Goal: Task Accomplishment & Management: Use online tool/utility

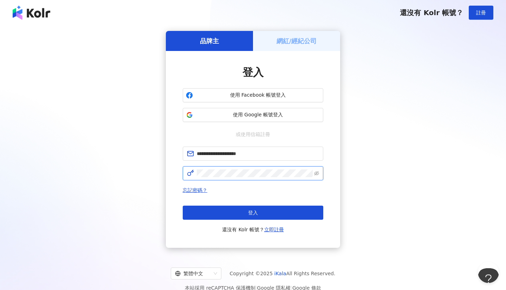
click at [253, 213] on button "登入" at bounding box center [253, 213] width 141 height 14
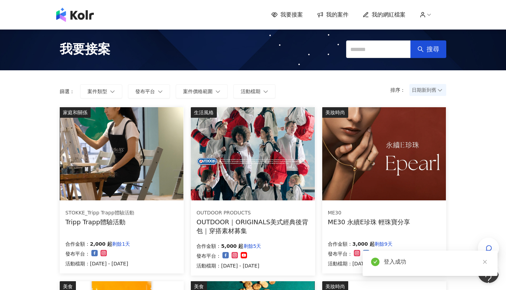
click at [298, 15] on span "我要接案" at bounding box center [292, 15] width 22 height 8
drag, startPoint x: 32, startPoint y: 200, endPoint x: 27, endPoint y: 200, distance: 4.2
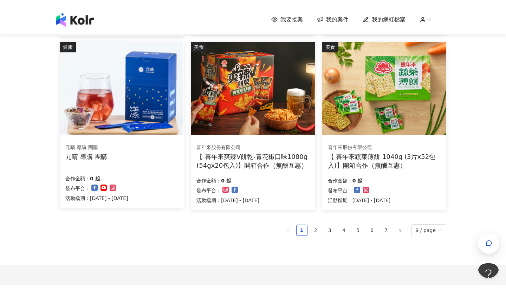
scroll to position [419, 0]
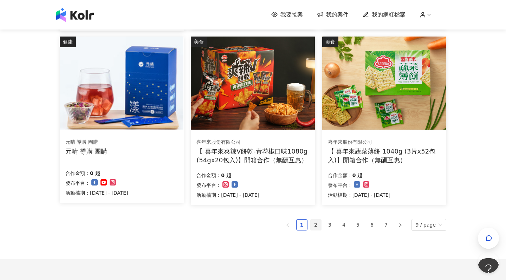
click at [314, 220] on link "2" at bounding box center [316, 225] width 11 height 11
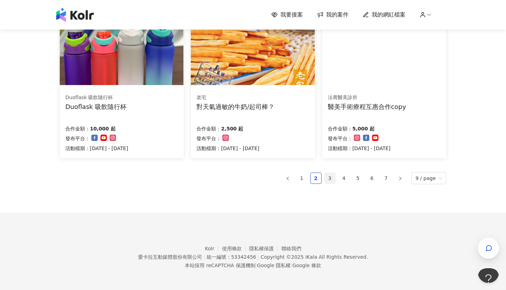
scroll to position [463, 0]
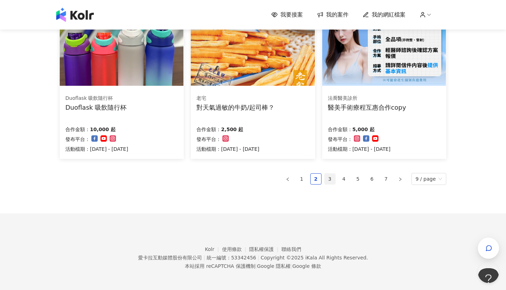
click at [329, 178] on link "3" at bounding box center [330, 179] width 11 height 11
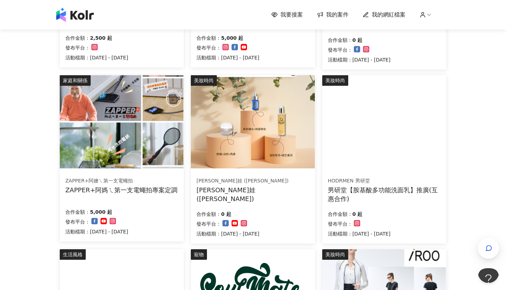
scroll to position [206, 0]
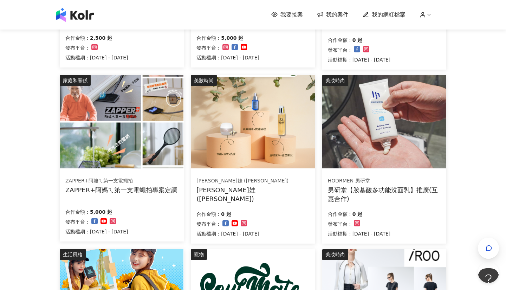
click at [95, 125] on img at bounding box center [122, 121] width 124 height 93
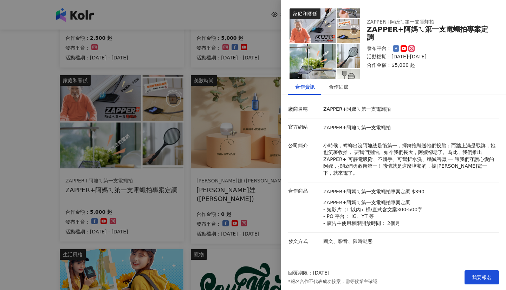
click at [214, 198] on div at bounding box center [253, 145] width 506 height 290
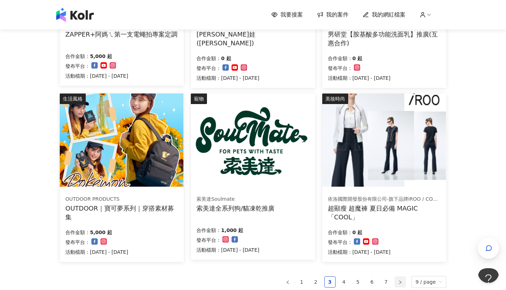
scroll to position [464, 0]
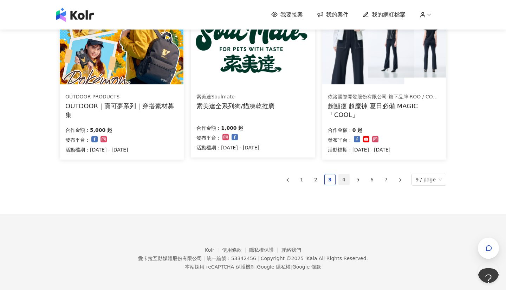
click at [347, 176] on link "4" at bounding box center [344, 179] width 11 height 11
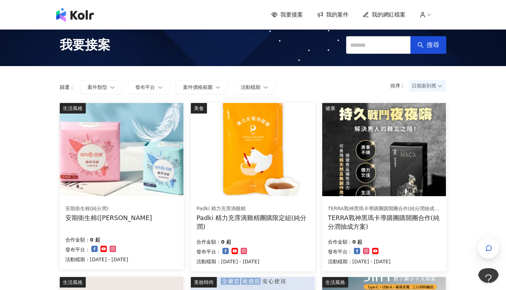
scroll to position [0, 0]
